Goal: Book appointment/travel/reservation

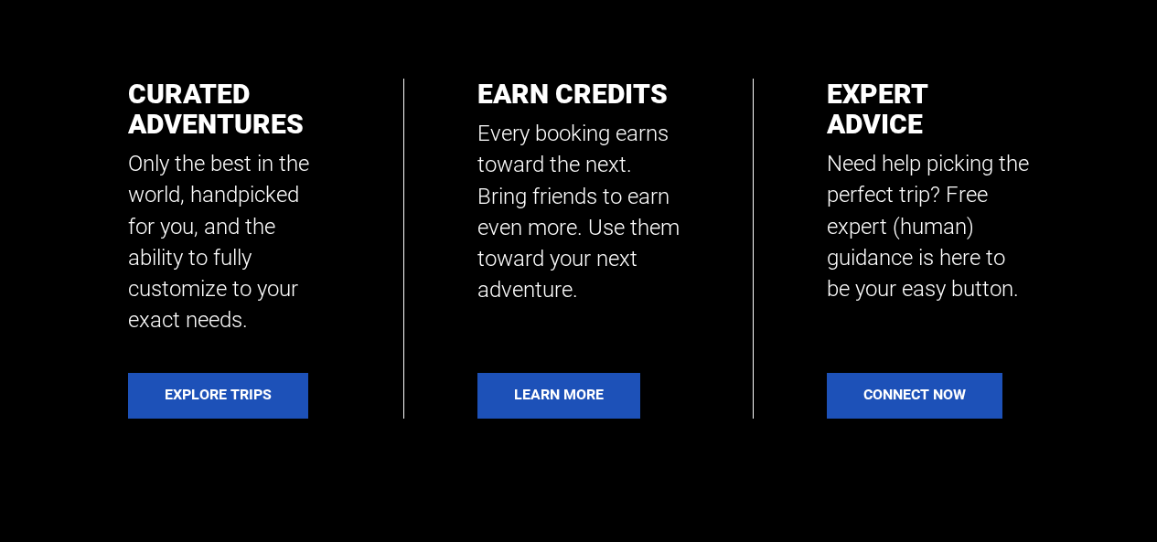
scroll to position [647, 0]
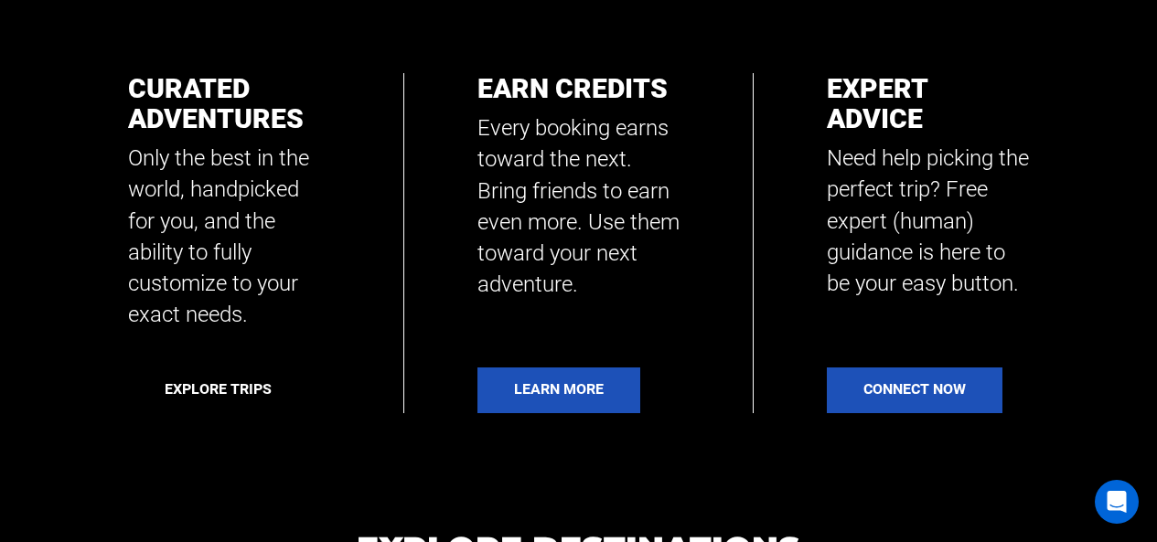
click at [147, 394] on link "Explore Trips" at bounding box center [218, 391] width 180 height 46
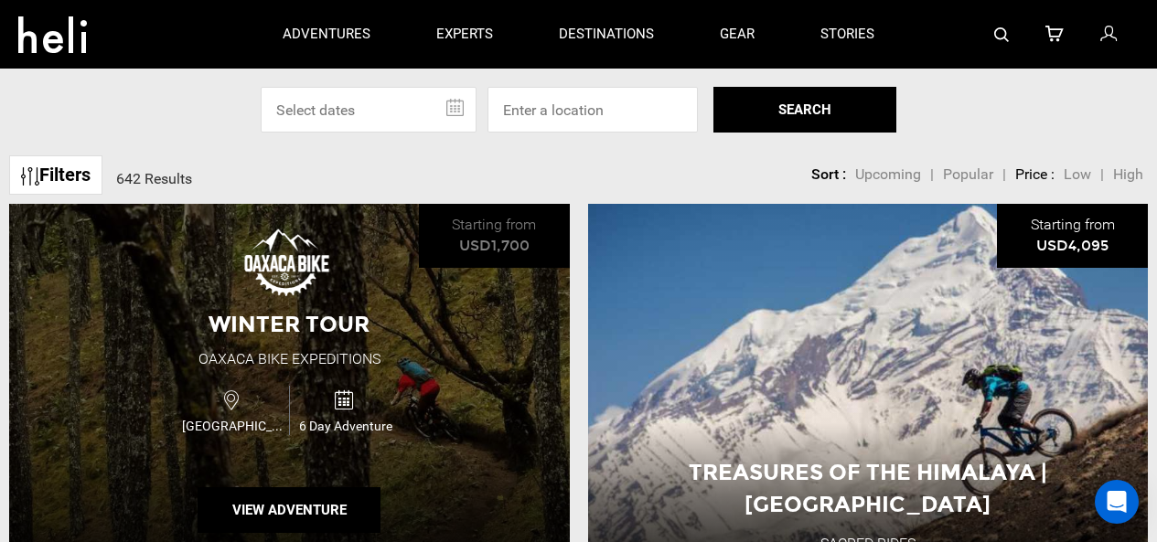
click at [9, 204] on div "Winter Tour Oaxaca Bike Expeditions [GEOGRAPHIC_DATA] 6 Day Adventure View Adve…" at bounding box center [289, 387] width 560 height 366
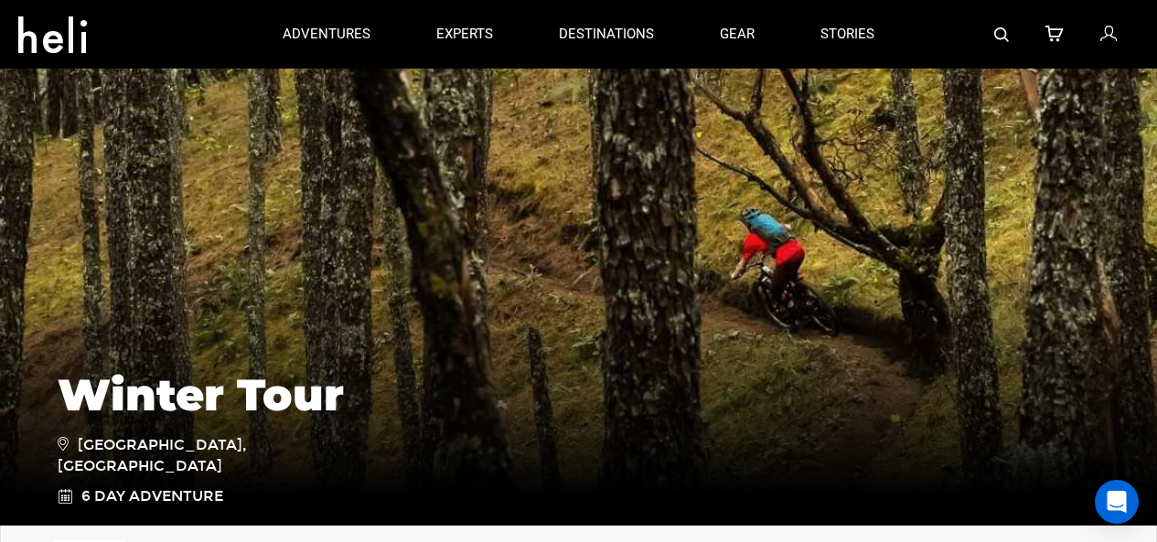
scroll to position [114, 0]
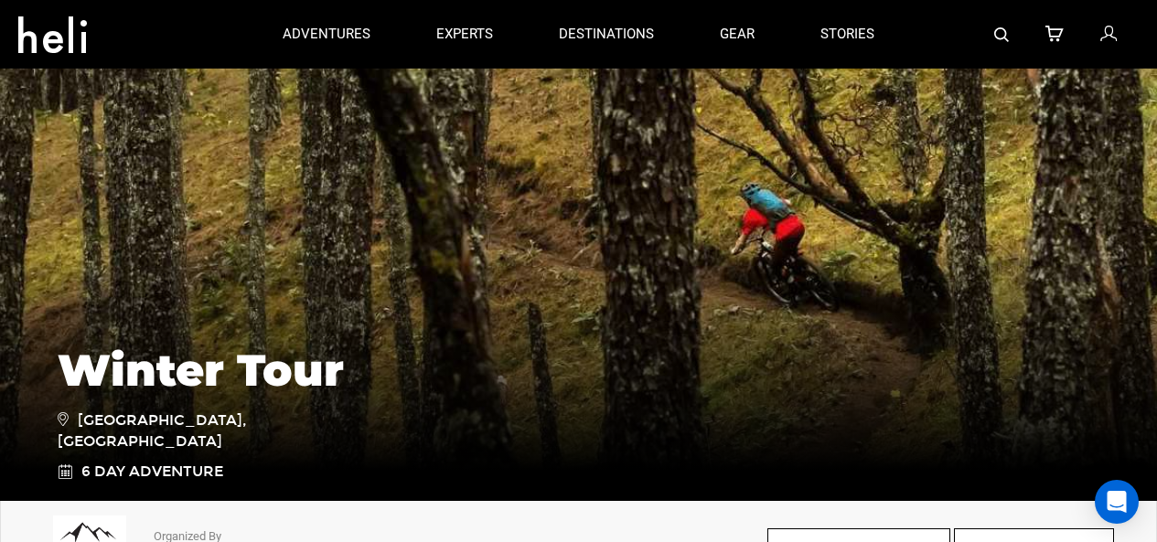
click at [1107, 7] on link at bounding box center [1110, 34] width 20 height 69
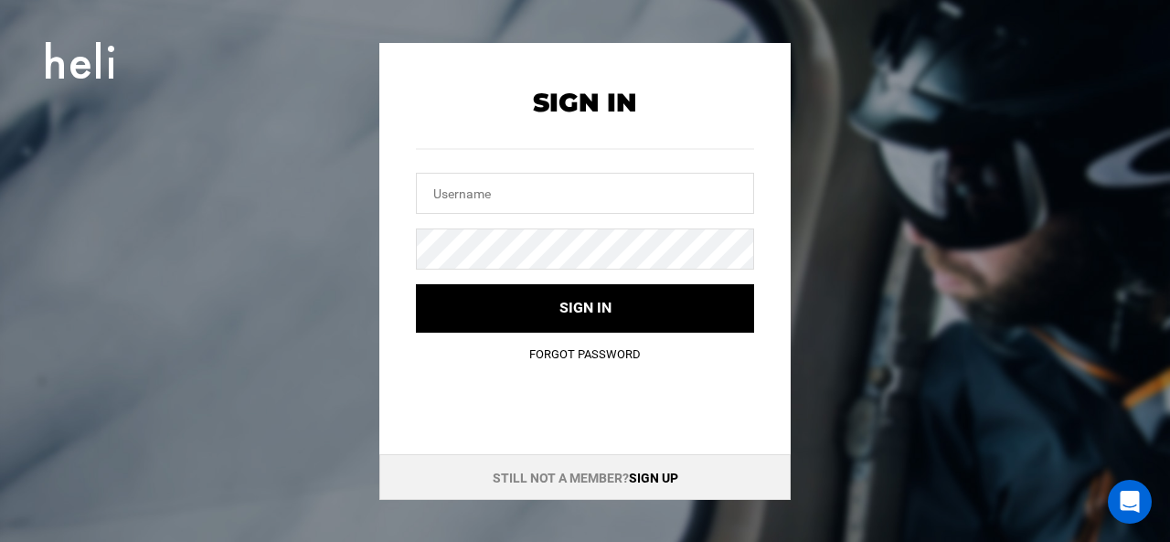
click at [48, 35] on icon at bounding box center [80, 60] width 69 height 52
